Goal: Task Accomplishment & Management: Manage account settings

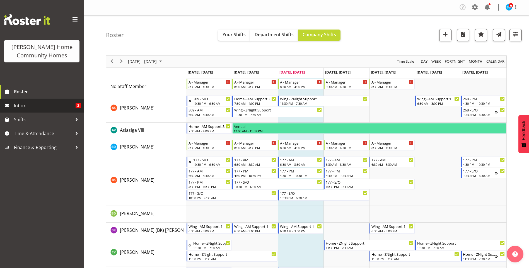
click at [37, 107] on span "Inbox" at bounding box center [45, 106] width 62 height 8
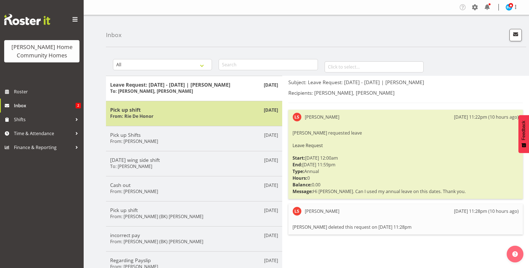
click at [197, 114] on div "Pick up shift From: Rie De Honor" at bounding box center [194, 114] width 168 height 14
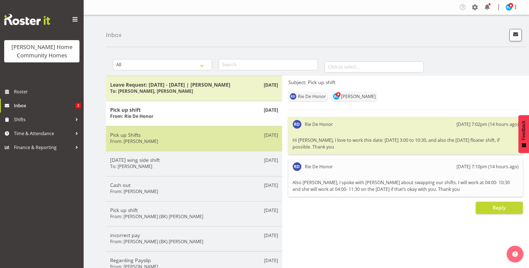
click at [193, 140] on div "Pick up Shifts From: Janen Jamodiong" at bounding box center [194, 139] width 168 height 14
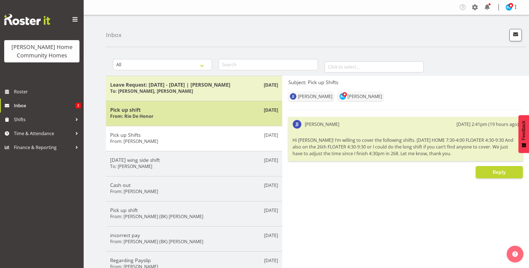
click at [161, 113] on div "Pick up shift From: Rie De Honor" at bounding box center [194, 114] width 168 height 14
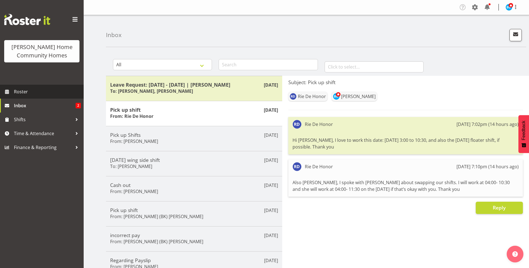
click at [58, 90] on span "Roster" at bounding box center [47, 92] width 67 height 8
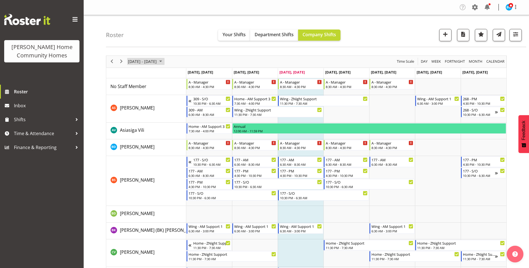
click at [164, 61] on span "October 2025" at bounding box center [160, 61] width 7 height 7
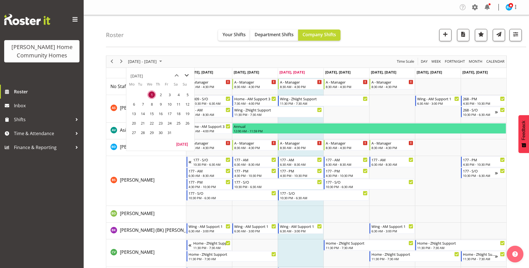
click at [187, 75] on span "next month" at bounding box center [187, 76] width 10 height 10
click at [132, 112] on span "9" at bounding box center [134, 114] width 8 height 8
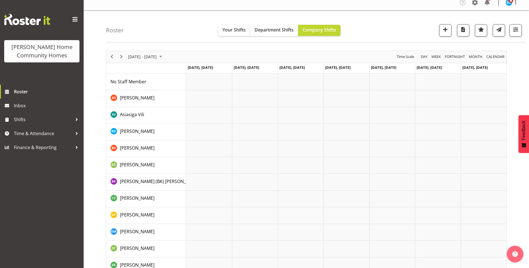
scroll to position [4, 0]
click at [120, 57] on span "Next" at bounding box center [121, 57] width 7 height 7
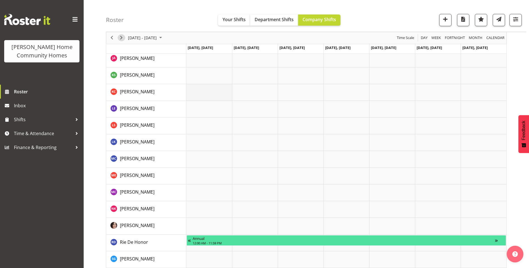
scroll to position [367, 0]
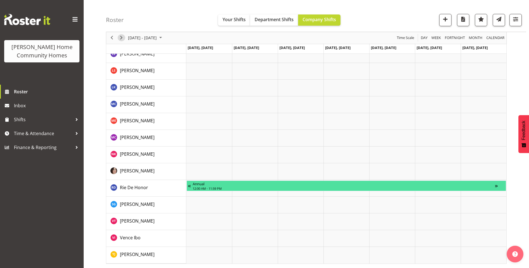
click at [120, 37] on span "Next" at bounding box center [121, 38] width 7 height 7
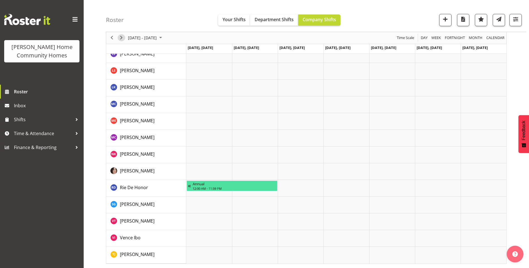
click at [119, 38] on span "Next" at bounding box center [121, 38] width 7 height 7
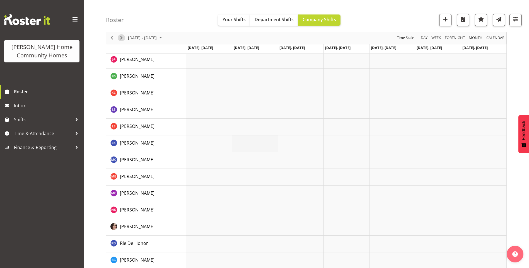
scroll to position [367, 0]
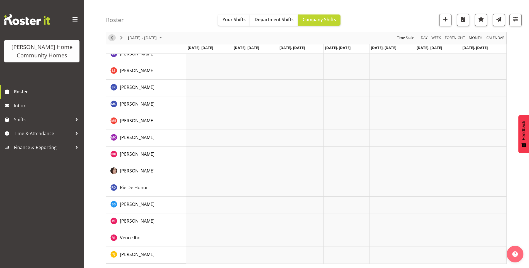
click at [114, 38] on span "Previous" at bounding box center [111, 38] width 7 height 7
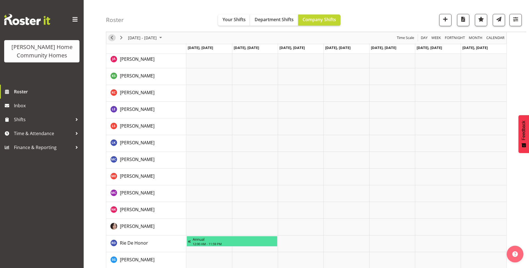
scroll to position [283, 0]
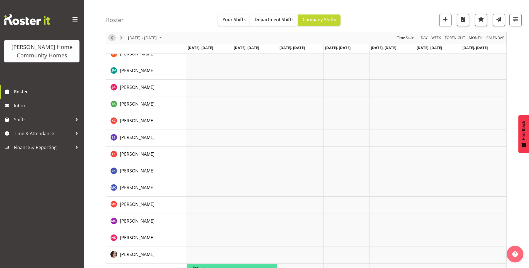
click at [112, 38] on span "Previous" at bounding box center [111, 38] width 7 height 7
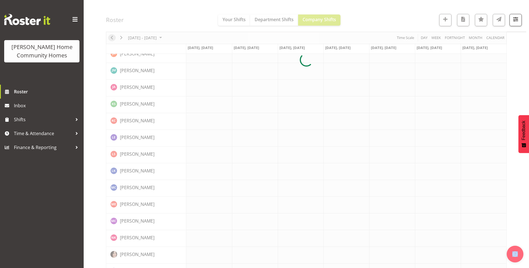
click at [112, 38] on div at bounding box center [306, 59] width 401 height 575
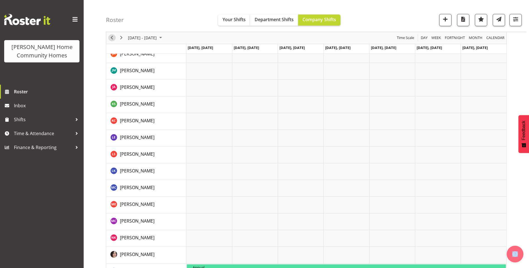
click at [112, 38] on span "Previous" at bounding box center [111, 38] width 7 height 7
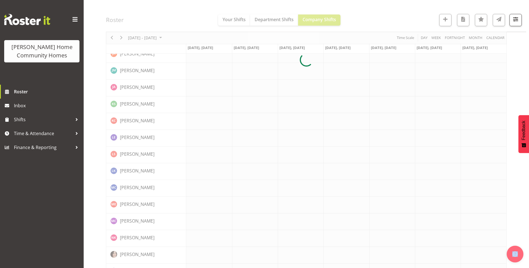
click at [112, 38] on div at bounding box center [306, 59] width 401 height 575
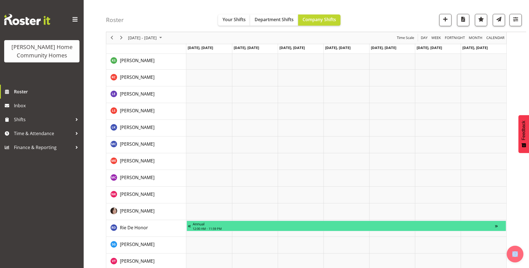
scroll to position [367, 0]
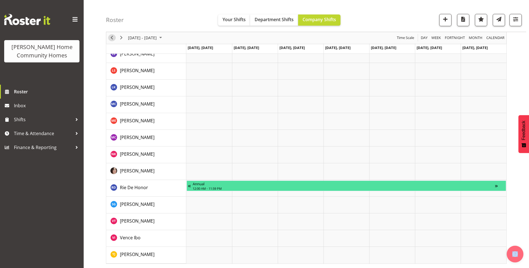
click at [113, 37] on span "Previous" at bounding box center [111, 38] width 7 height 7
click at [0, 0] on div "Timeline Week of February 9, 2026" at bounding box center [0, 0] width 0 height 0
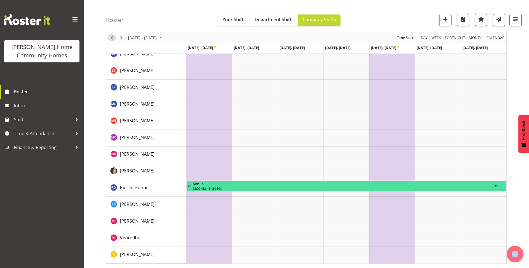
click at [110, 37] on span "Previous" at bounding box center [111, 38] width 7 height 7
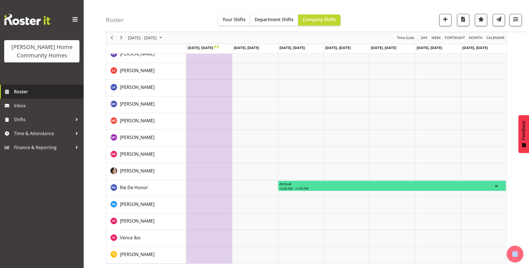
click at [24, 91] on span "Roster" at bounding box center [47, 92] width 67 height 8
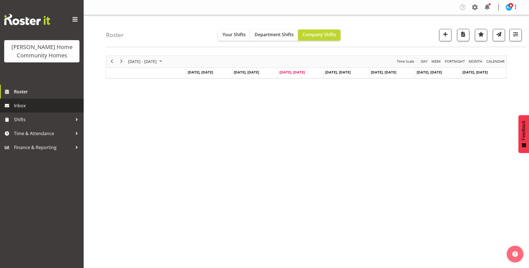
click at [25, 106] on span "Inbox" at bounding box center [47, 106] width 67 height 8
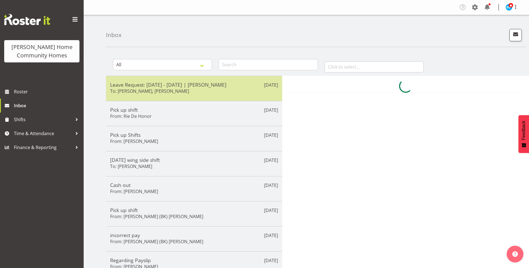
click at [156, 90] on h6 "To: [PERSON_NAME], [PERSON_NAME]" at bounding box center [149, 91] width 79 height 6
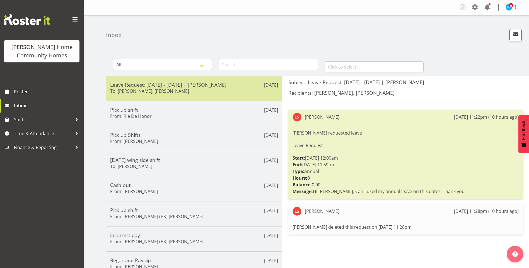
click at [217, 93] on div "Leave Request: [DATE] - [DATE] | [PERSON_NAME] To: [PERSON_NAME], [PERSON_NAME]" at bounding box center [194, 89] width 168 height 14
click at [191, 86] on h5 "Leave Request: [DATE] - [DATE] | [PERSON_NAME]" at bounding box center [194, 85] width 168 height 6
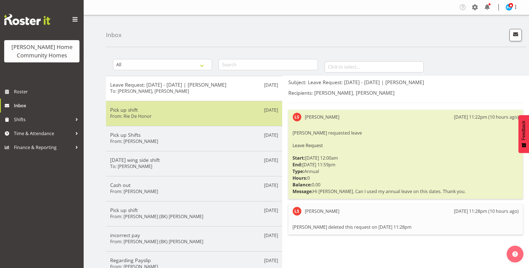
click at [188, 118] on div "Pick up shift From: Rie De Honor" at bounding box center [194, 114] width 168 height 14
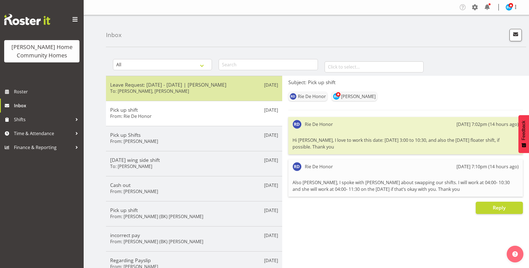
click at [178, 89] on h6 "To: [PERSON_NAME], [PERSON_NAME]" at bounding box center [149, 91] width 79 height 6
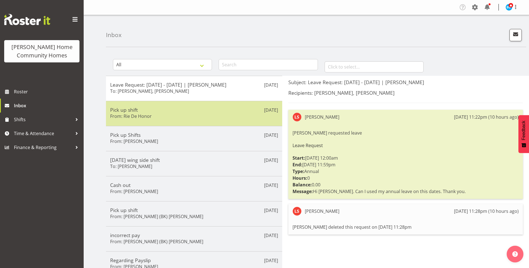
click at [175, 122] on div "[DATE] Pick up shift From: Rie De Honor" at bounding box center [194, 113] width 176 height 25
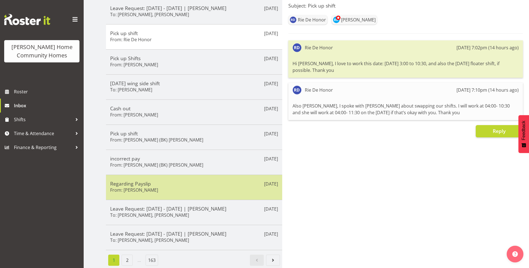
scroll to position [81, 0]
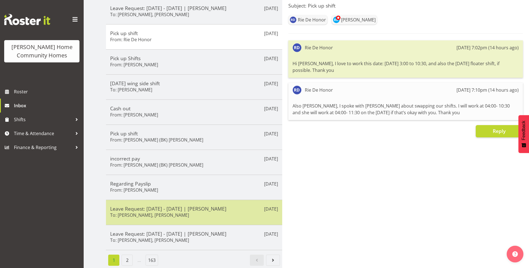
click at [163, 213] on h6 "To: Barbara Dunlop, Kirsty Crossley" at bounding box center [149, 216] width 79 height 6
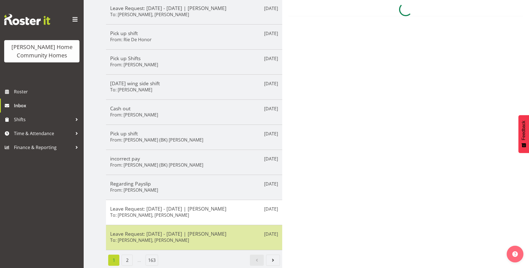
click at [167, 232] on h5 "Leave Request: 25/12/25 - 26/12/25 | Vanessa Thornley" at bounding box center [194, 234] width 168 height 6
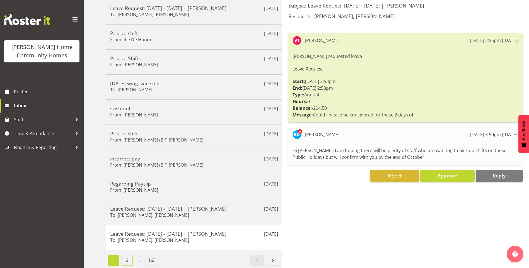
click at [125, 255] on link "2" at bounding box center [127, 260] width 11 height 11
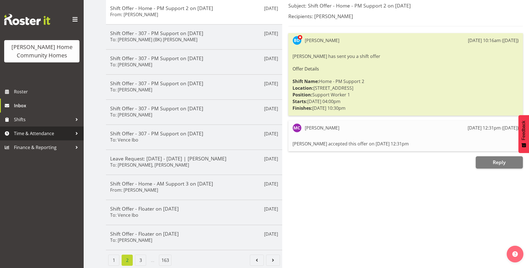
click at [31, 134] on span "Time & Attendance" at bounding box center [43, 133] width 59 height 8
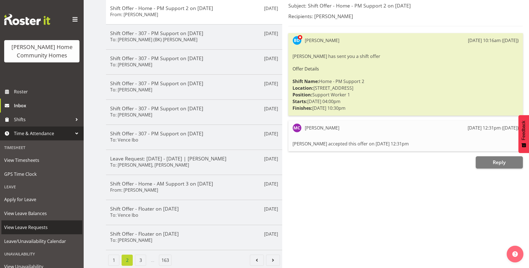
click at [39, 228] on span "View Leave Requests" at bounding box center [41, 227] width 75 height 8
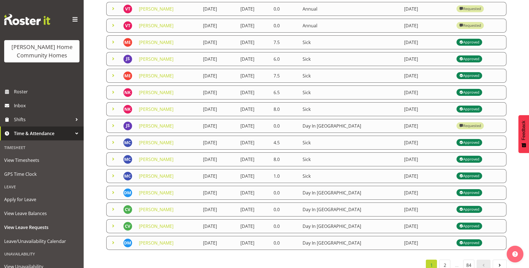
scroll to position [82, 0]
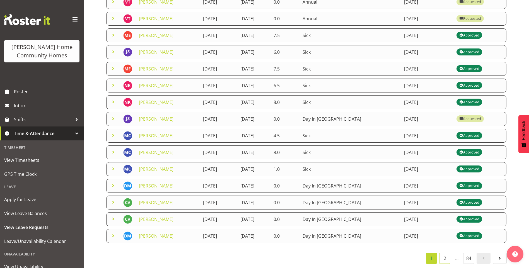
click at [444, 256] on link "2" at bounding box center [444, 258] width 11 height 11
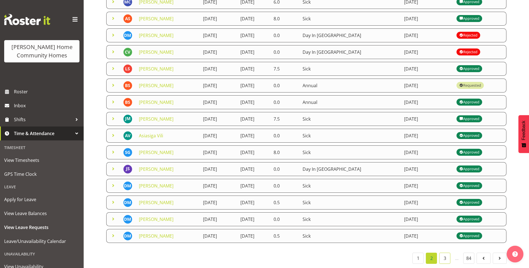
click at [445, 257] on link "3" at bounding box center [444, 258] width 11 height 11
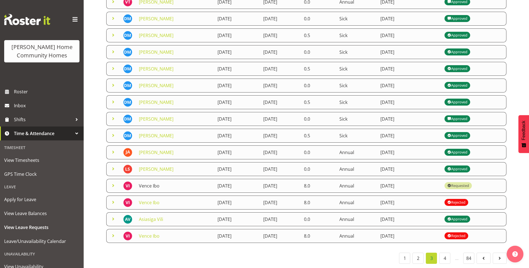
click at [150, 183] on link "Vence Ibo" at bounding box center [149, 186] width 21 height 6
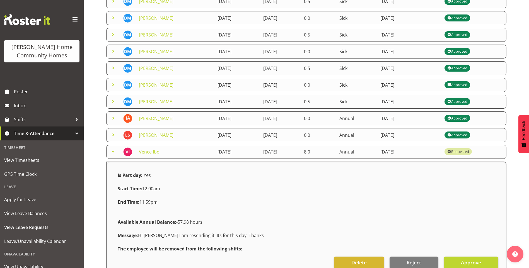
scroll to position [166, 0]
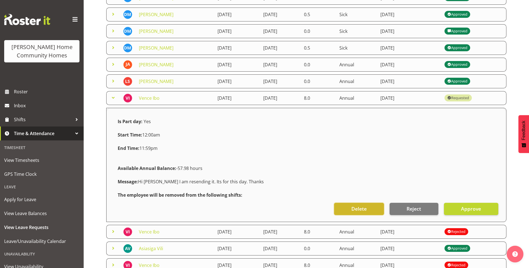
click at [366, 207] on span "Delete" at bounding box center [358, 208] width 15 height 7
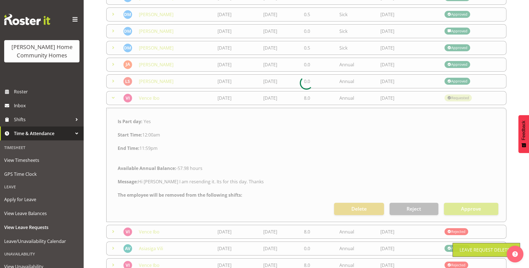
scroll to position [82, 0]
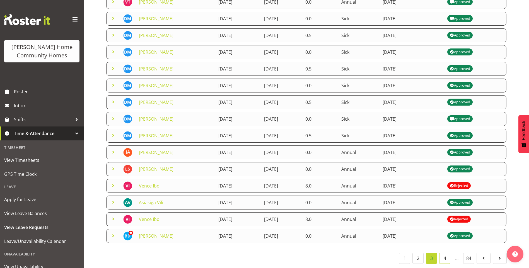
click at [445, 254] on link "4" at bounding box center [444, 258] width 11 height 11
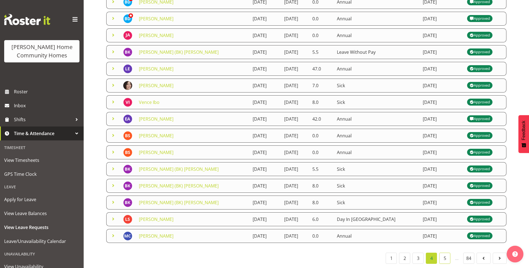
click at [442, 254] on link "5" at bounding box center [444, 258] width 11 height 11
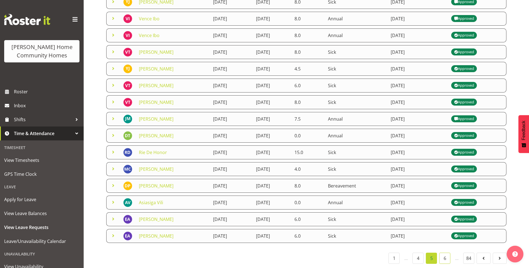
click at [447, 255] on link "6" at bounding box center [444, 258] width 11 height 11
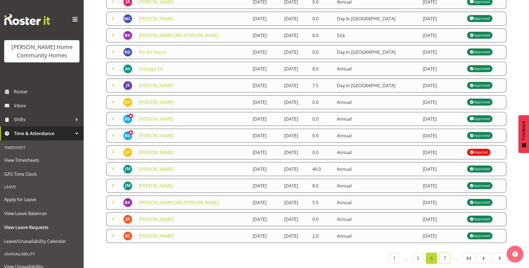
click at [445, 255] on link "7" at bounding box center [444, 258] width 11 height 11
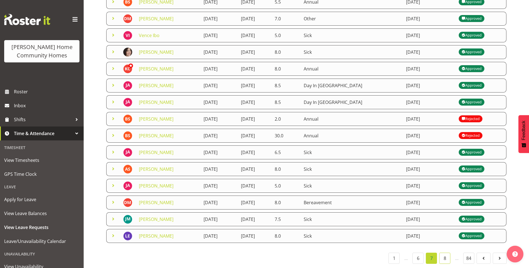
click at [444, 257] on link "8" at bounding box center [444, 258] width 11 height 11
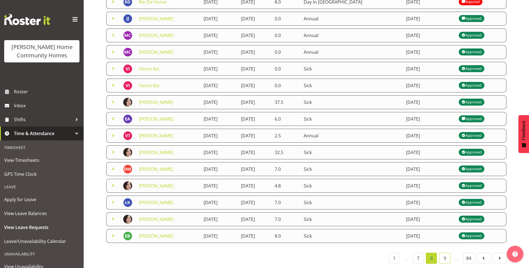
click at [446, 256] on link "9" at bounding box center [444, 258] width 11 height 11
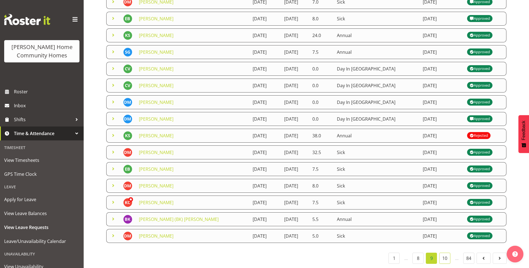
click at [449, 255] on link "10" at bounding box center [444, 258] width 11 height 11
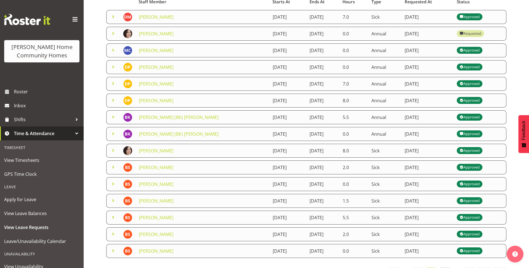
scroll to position [54, 0]
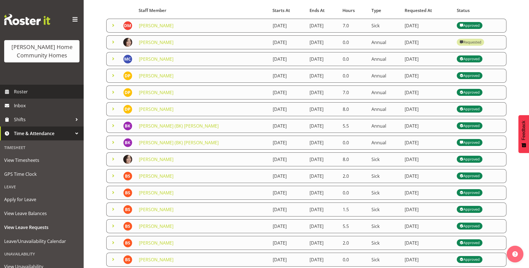
click at [54, 93] on span "Roster" at bounding box center [47, 92] width 67 height 8
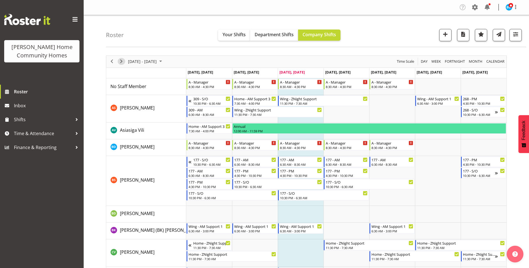
click at [122, 61] on span "Next" at bounding box center [121, 61] width 7 height 7
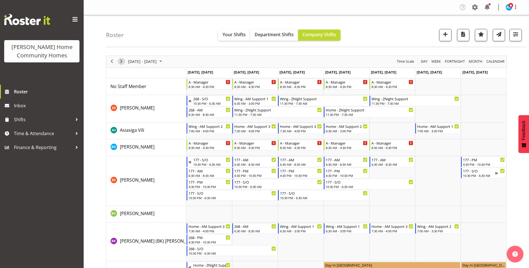
click at [121, 62] on span "Next" at bounding box center [121, 61] width 7 height 7
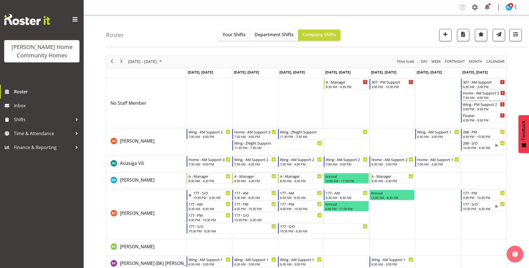
click at [487, 97] on div "7:30 AM - 4:00 PM" at bounding box center [484, 97] width 42 height 4
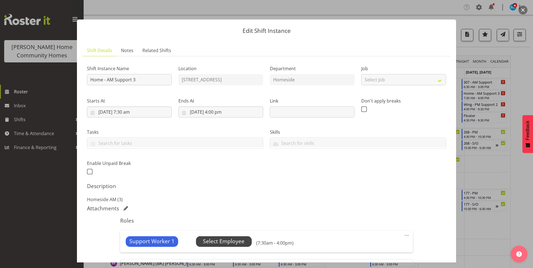
click at [238, 242] on span "Select Employee" at bounding box center [224, 242] width 42 height 8
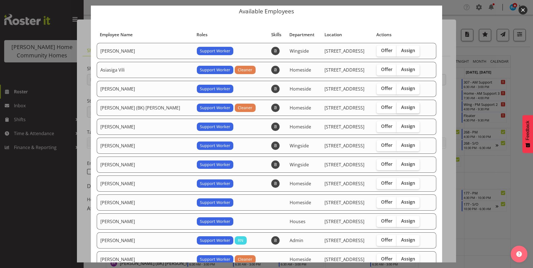
scroll to position [28, 0]
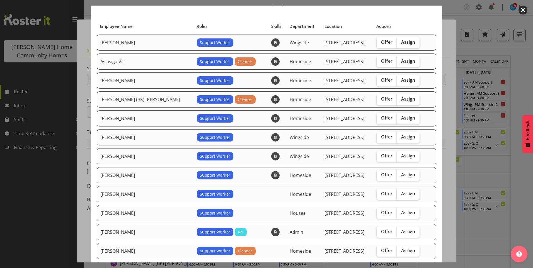
click at [402, 194] on span "Assign" at bounding box center [408, 194] width 14 height 6
click at [401, 194] on input "Assign" at bounding box center [399, 194] width 4 height 4
checkbox input "true"
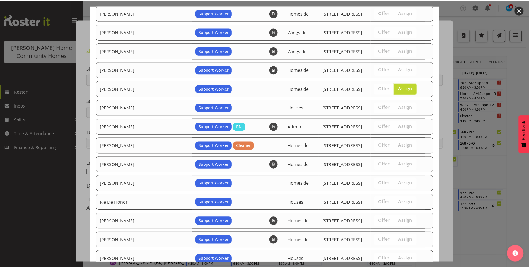
scroll to position [173, 0]
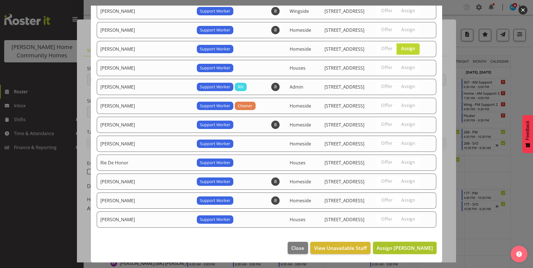
click at [417, 245] on span "Assign Janen Jamodiong" at bounding box center [405, 248] width 56 height 7
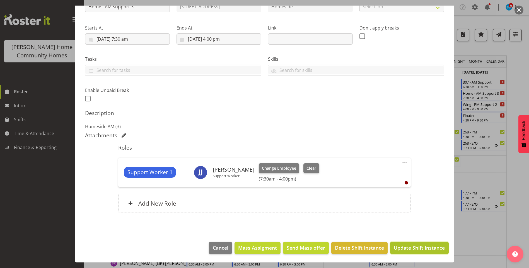
click at [419, 247] on span "Update Shift Instance" at bounding box center [419, 247] width 51 height 7
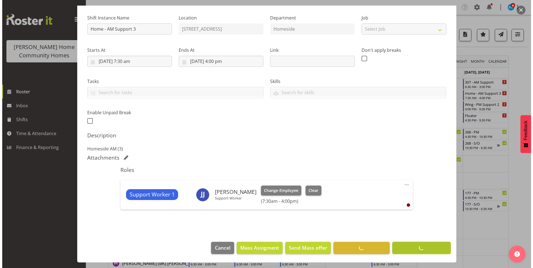
scroll to position [51, 0]
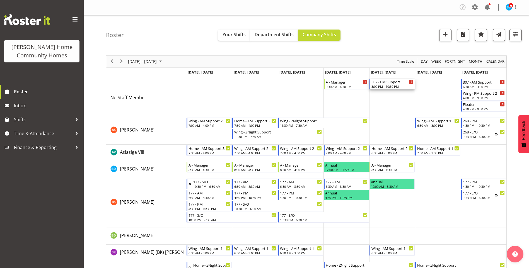
click at [389, 85] on div "3:00 PM - 10:30 PM" at bounding box center [393, 86] width 42 height 4
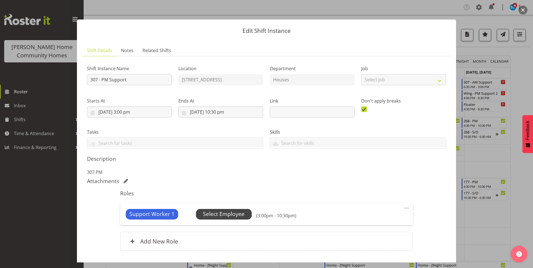
click at [232, 217] on span "Select Employee" at bounding box center [224, 214] width 42 height 8
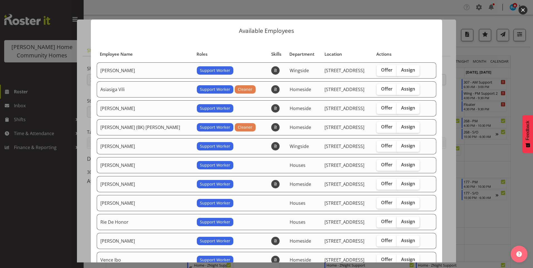
click at [402, 219] on span "Assign" at bounding box center [408, 222] width 14 height 6
click at [401, 220] on input "Assign" at bounding box center [399, 222] width 4 height 4
checkbox input "true"
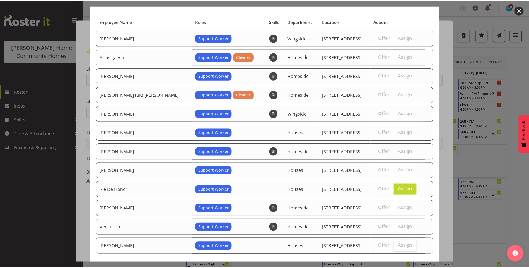
scroll to position [59, 0]
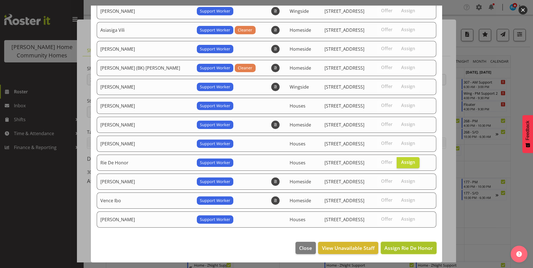
click at [411, 250] on span "Assign Rie De Honor" at bounding box center [409, 248] width 49 height 7
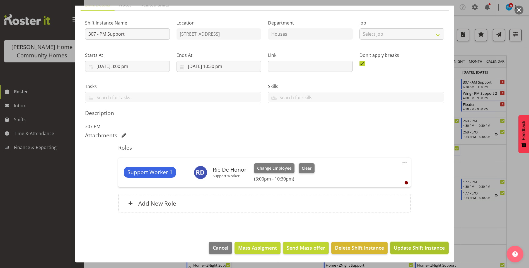
click at [412, 251] on span "Update Shift Instance" at bounding box center [419, 247] width 51 height 7
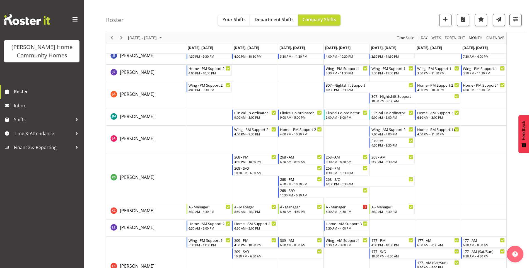
scroll to position [307, 0]
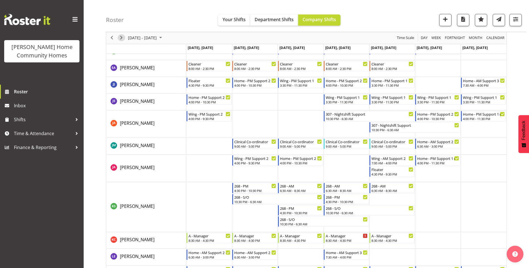
drag, startPoint x: 121, startPoint y: 37, endPoint x: 156, endPoint y: 67, distance: 46.1
click at [121, 37] on span "Next" at bounding box center [121, 38] width 7 height 7
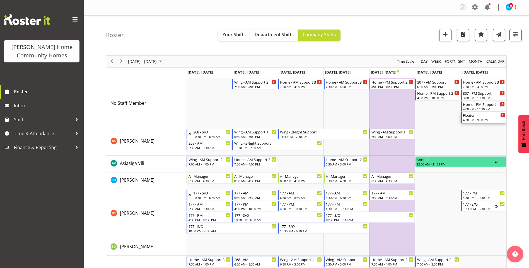
click at [481, 120] on div "4:30 PM - 9:30 PM" at bounding box center [484, 120] width 42 height 4
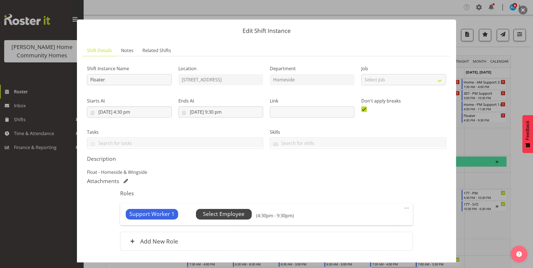
click at [247, 216] on span "Select Employee" at bounding box center [224, 214] width 56 height 11
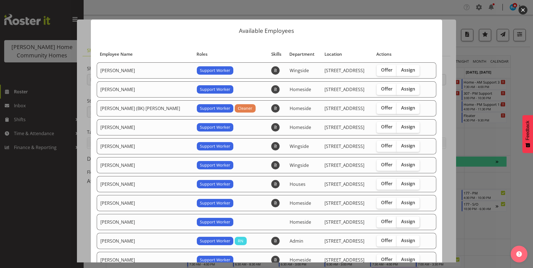
click at [401, 223] on span "Assign" at bounding box center [408, 222] width 14 height 6
click at [401, 223] on input "Assign" at bounding box center [399, 222] width 4 height 4
checkbox input "true"
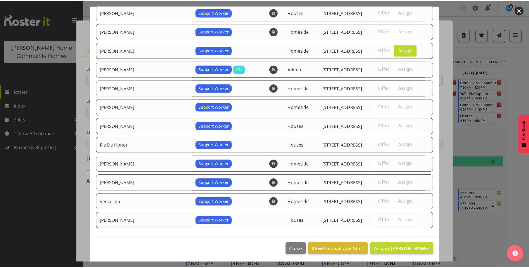
scroll to position [173, 0]
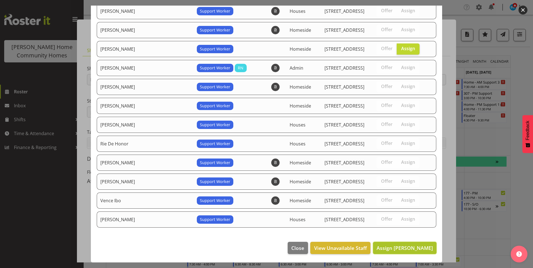
click at [413, 248] on span "Assign Janen Jamodiong" at bounding box center [405, 248] width 56 height 7
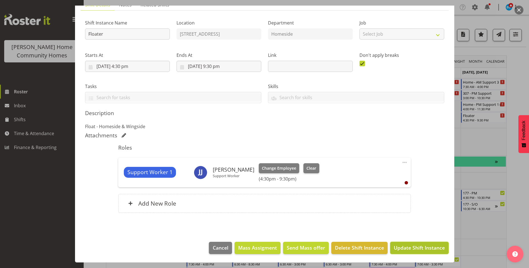
click at [415, 245] on span "Update Shift Instance" at bounding box center [419, 247] width 51 height 7
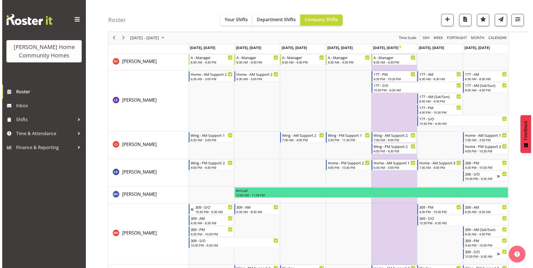
scroll to position [586, 0]
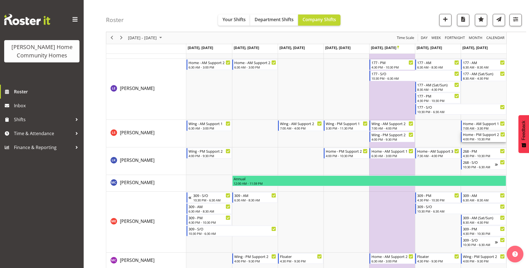
click at [480, 139] on div "4:00 PM - 10:30 PM" at bounding box center [484, 139] width 42 height 4
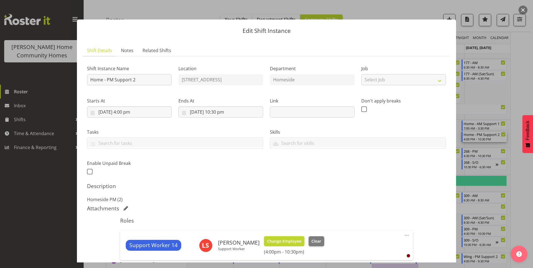
click at [288, 240] on span "Change Employee" at bounding box center [284, 241] width 34 height 6
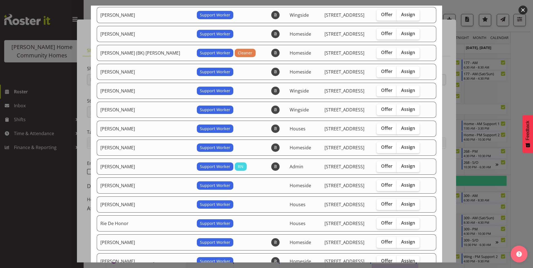
scroll to position [56, 0]
click at [401, 221] on span "Assign" at bounding box center [408, 223] width 14 height 6
click at [401, 221] on input "Assign" at bounding box center [399, 223] width 4 height 4
checkbox input "true"
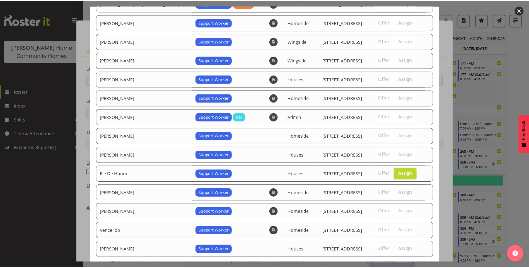
scroll to position [135, 0]
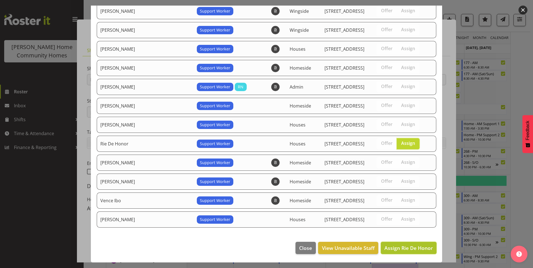
click at [419, 252] on button "Assign Rie De Honor" at bounding box center [409, 248] width 56 height 12
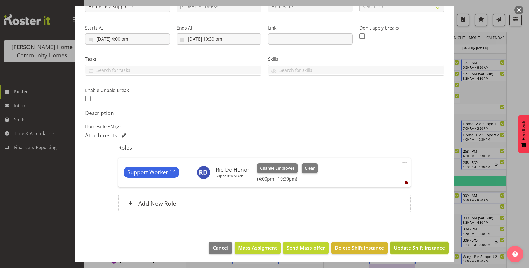
click at [418, 250] on span "Update Shift Instance" at bounding box center [419, 247] width 51 height 7
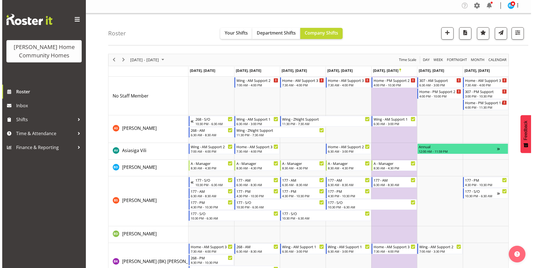
scroll to position [0, 0]
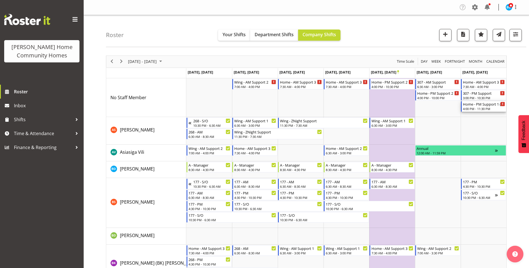
click at [485, 108] on div "4:00 PM - 11:30 PM" at bounding box center [484, 109] width 42 height 4
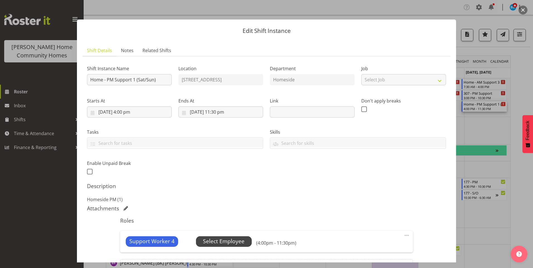
click at [245, 239] on span "Select Employee" at bounding box center [224, 242] width 56 height 11
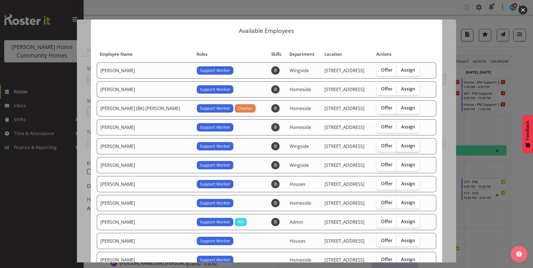
scroll to position [28, 0]
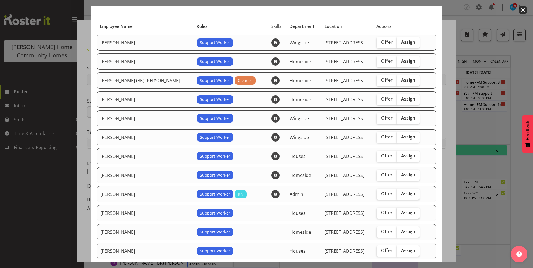
click at [401, 212] on span "Assign" at bounding box center [408, 213] width 14 height 6
click at [399, 212] on input "Assign" at bounding box center [399, 213] width 4 height 4
checkbox input "true"
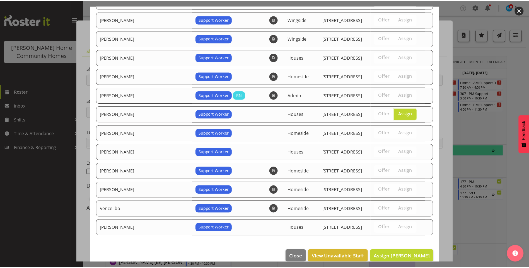
scroll to position [135, 0]
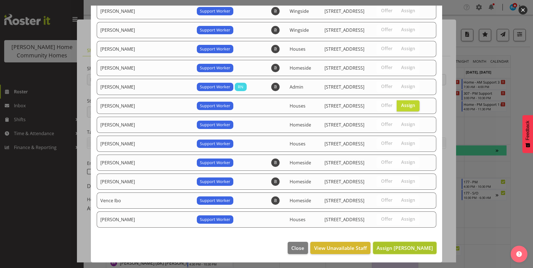
click at [414, 245] on span "Assign Liezl Sanchez" at bounding box center [405, 248] width 56 height 7
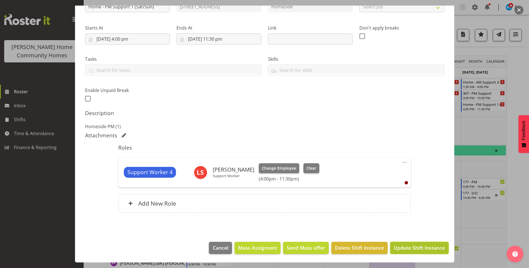
click at [416, 245] on span "Update Shift Instance" at bounding box center [419, 247] width 51 height 7
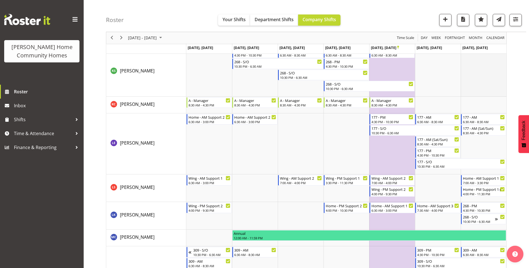
scroll to position [530, 0]
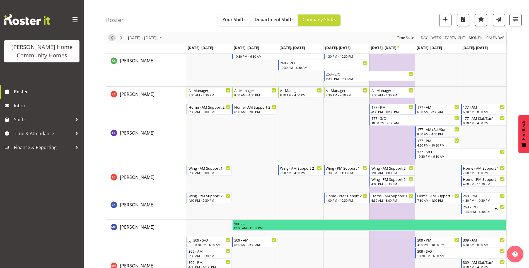
click at [112, 40] on span "Previous" at bounding box center [111, 38] width 7 height 7
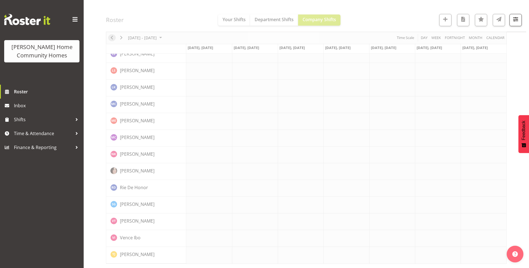
scroll to position [367, 0]
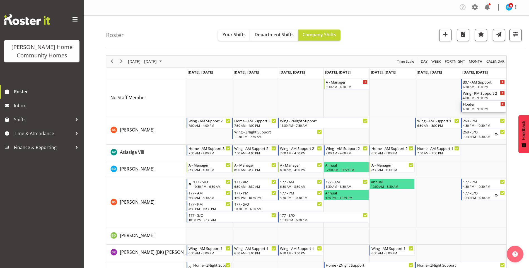
click at [475, 109] on div "4:30 PM - 9:30 PM" at bounding box center [484, 109] width 42 height 4
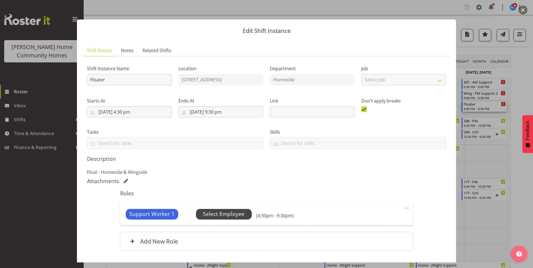
click at [245, 215] on span "Select Employee" at bounding box center [224, 214] width 56 height 11
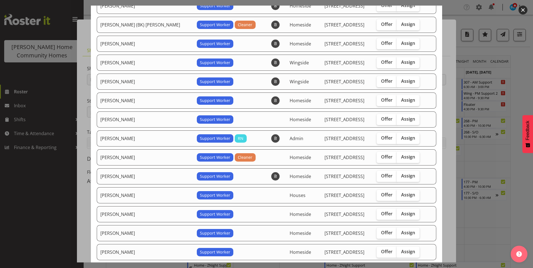
scroll to position [139, 0]
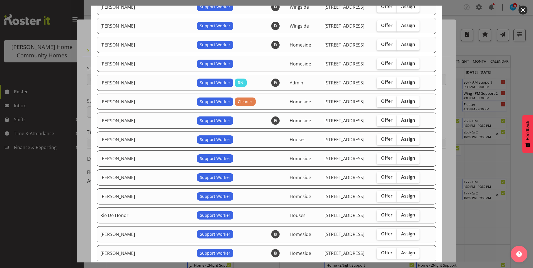
click at [401, 213] on span "Assign" at bounding box center [408, 215] width 14 height 6
click at [401, 213] on input "Assign" at bounding box center [399, 215] width 4 height 4
checkbox input "true"
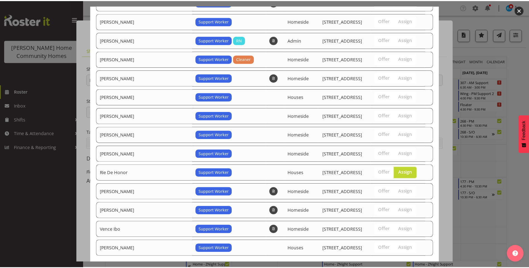
scroll to position [211, 0]
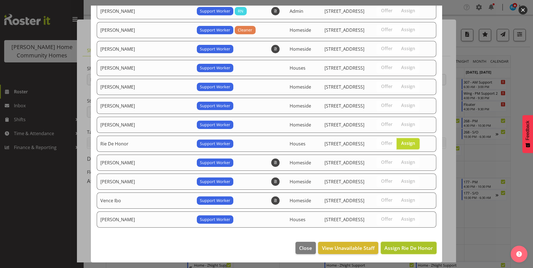
click at [412, 246] on span "Assign Rie De Honor" at bounding box center [409, 248] width 49 height 7
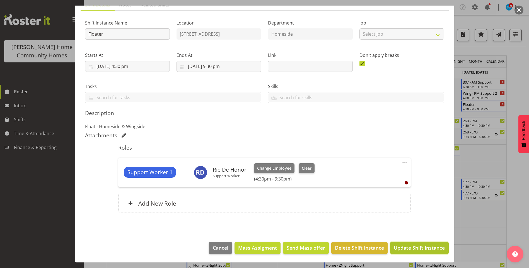
click at [424, 248] on span "Update Shift Instance" at bounding box center [419, 247] width 51 height 7
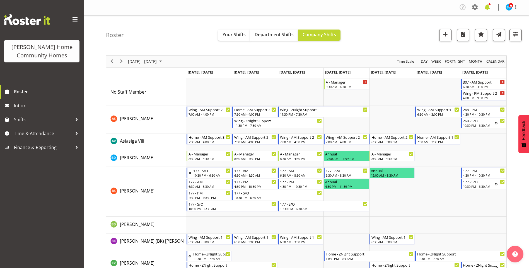
click at [489, 8] on span at bounding box center [487, 7] width 9 height 9
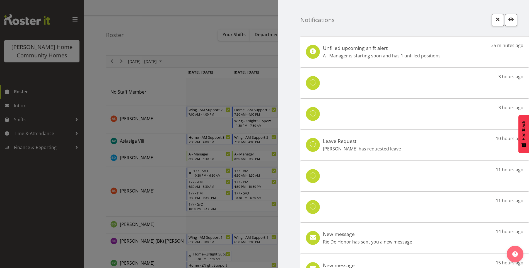
click at [367, 234] on h5 "New message" at bounding box center [367, 234] width 89 height 6
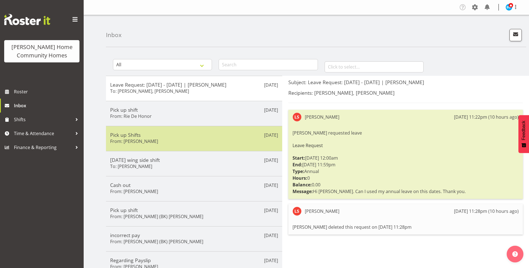
click at [182, 141] on div "Pick up Shifts From: [PERSON_NAME]" at bounding box center [194, 139] width 168 height 14
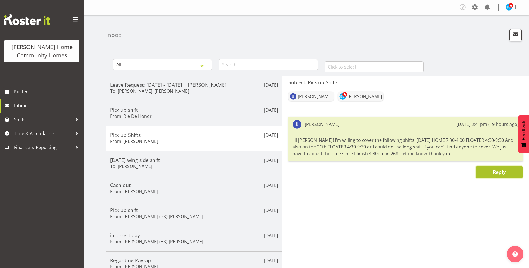
click at [498, 176] on span "Reply" at bounding box center [499, 171] width 13 height 7
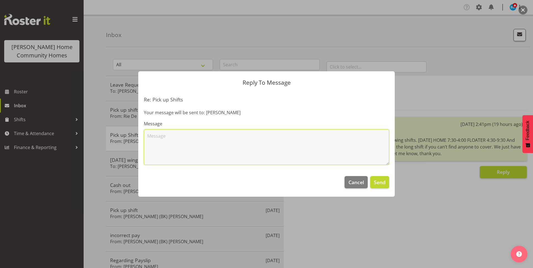
click at [218, 134] on textarea at bounding box center [266, 147] width 245 height 36
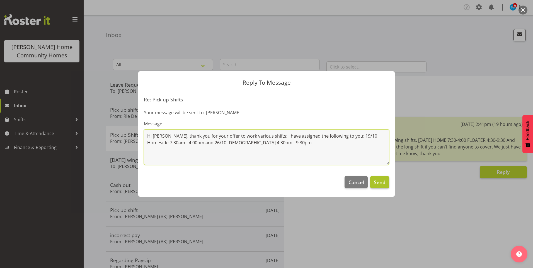
type textarea "Hi [PERSON_NAME], thank you for your offer to work various shifts; I have assig…"
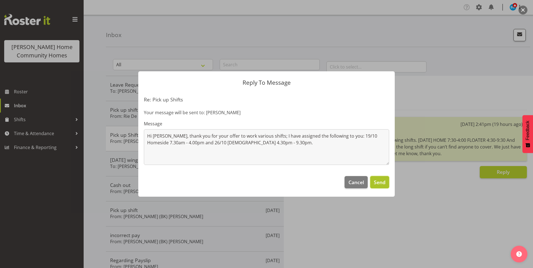
click at [381, 183] on span "Send" at bounding box center [380, 182] width 12 height 7
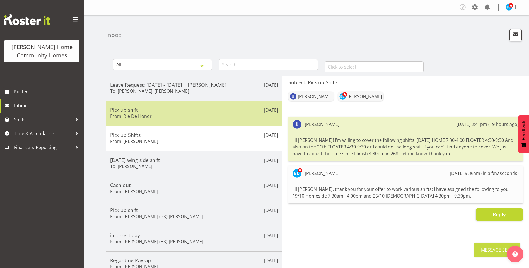
click at [148, 113] on div "Pick up shift From: Rie De Honor" at bounding box center [194, 114] width 168 height 14
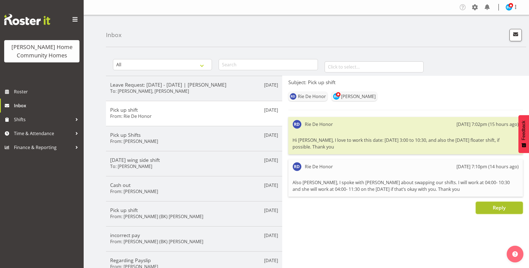
click at [496, 209] on span "Reply" at bounding box center [499, 207] width 13 height 7
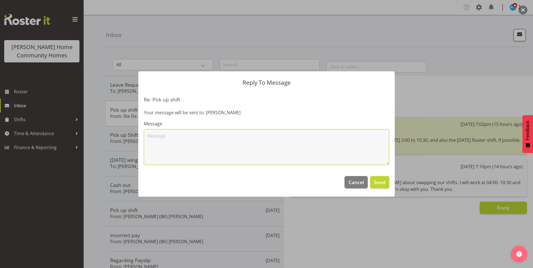
click at [290, 151] on textarea at bounding box center [266, 147] width 245 height 36
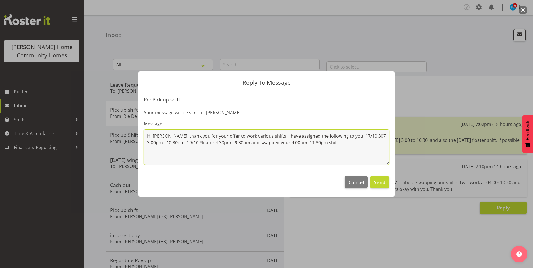
drag, startPoint x: 260, startPoint y: 144, endPoint x: 266, endPoint y: 142, distance: 5.7
click at [260, 143] on textarea "Hi [PERSON_NAME], thank you for your offer to work various shifts; I have assig…" at bounding box center [266, 147] width 245 height 36
click at [270, 142] on textarea "Hi [PERSON_NAME], thank you for your offer to work various shifts; I have assig…" at bounding box center [266, 147] width 245 height 36
drag, startPoint x: 319, startPoint y: 143, endPoint x: 329, endPoint y: 142, distance: 10.1
click at [320, 143] on textarea "Hi [PERSON_NAME], thank you for your offer to work various shifts; I have assig…" at bounding box center [266, 147] width 245 height 36
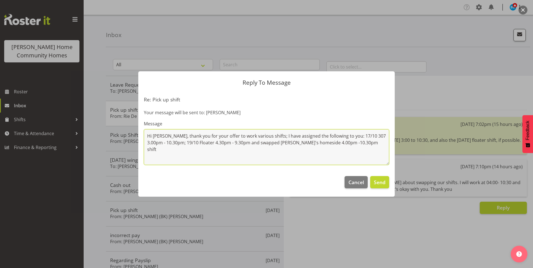
click at [348, 146] on textarea "Hi [PERSON_NAME], thank you for your offer to work various shifts; I have assig…" at bounding box center [266, 147] width 245 height 36
type textarea "Hi [PERSON_NAME], thank you for your offer to work various shifts; I have assig…"
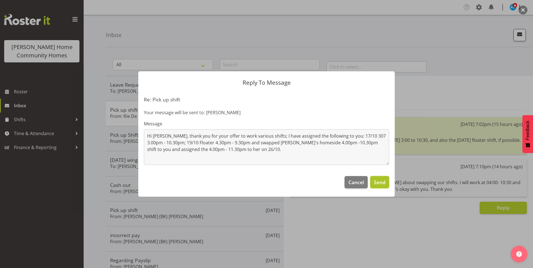
click at [385, 184] on span "Send" at bounding box center [380, 182] width 12 height 7
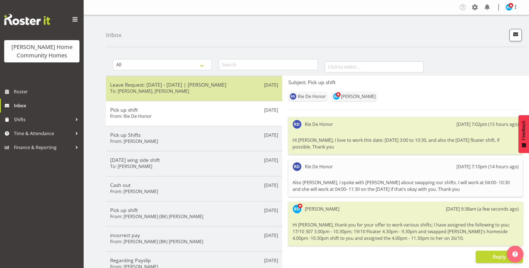
click at [139, 88] on h6 "To: [PERSON_NAME], [PERSON_NAME]" at bounding box center [149, 91] width 79 height 6
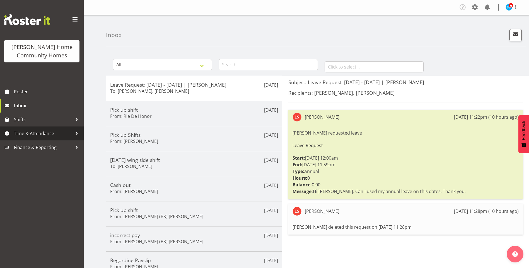
click at [47, 133] on span "Time & Attendance" at bounding box center [43, 133] width 59 height 8
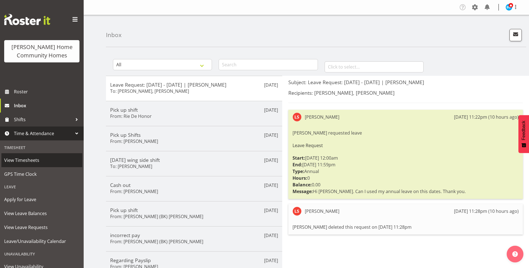
click at [33, 161] on span "View Timesheets" at bounding box center [41, 160] width 75 height 8
